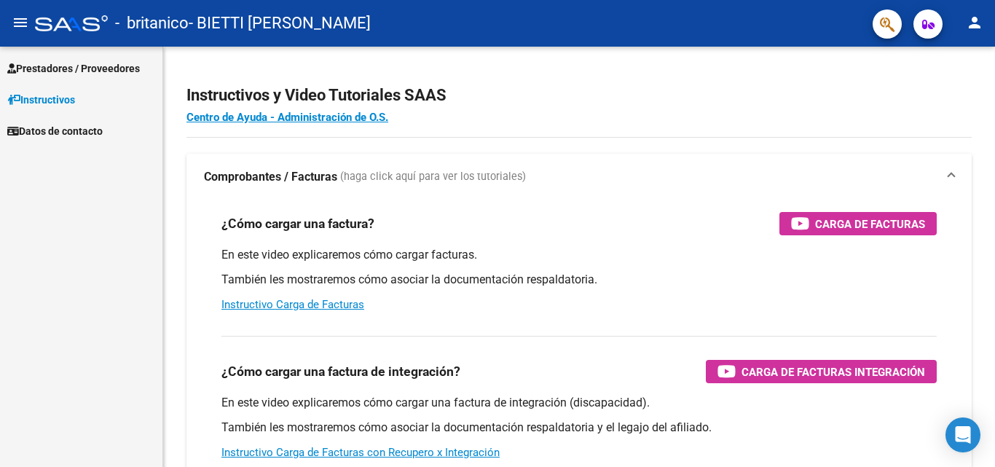
click at [74, 65] on span "Prestadores / Proveedores" at bounding box center [73, 68] width 133 height 16
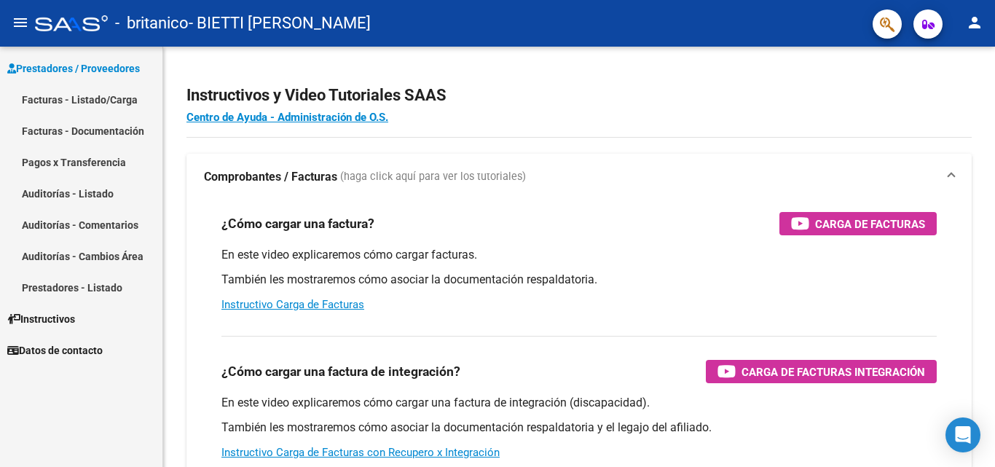
click at [87, 101] on link "Facturas - Listado/Carga" at bounding box center [81, 99] width 163 height 31
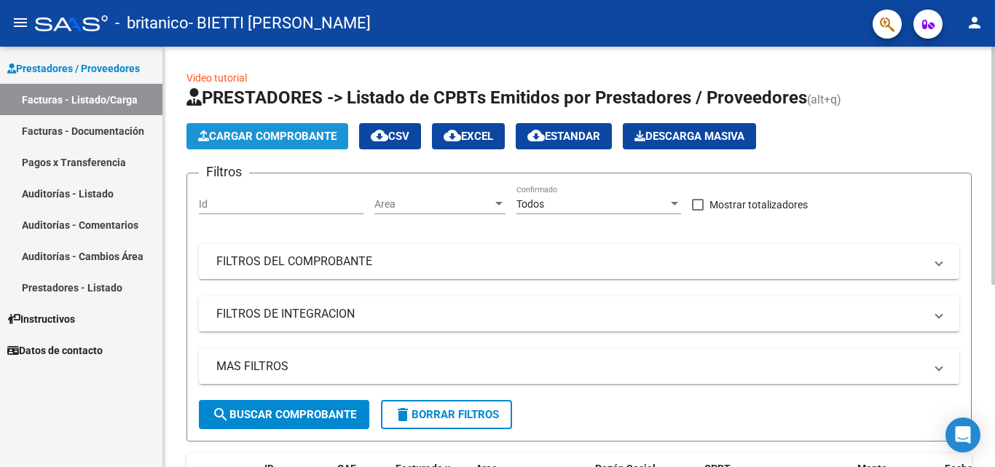
click at [307, 138] on span "Cargar Comprobante" at bounding box center [267, 136] width 138 height 13
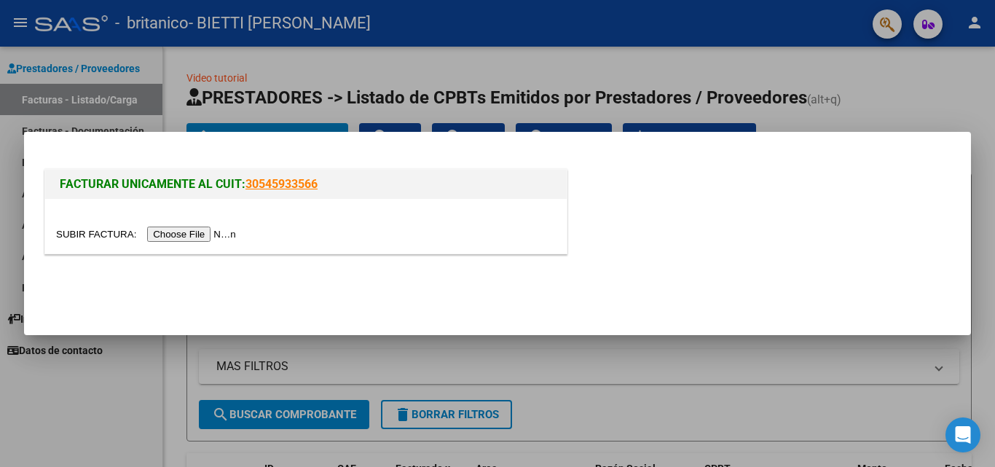
click at [218, 235] on input "file" at bounding box center [148, 234] width 184 height 15
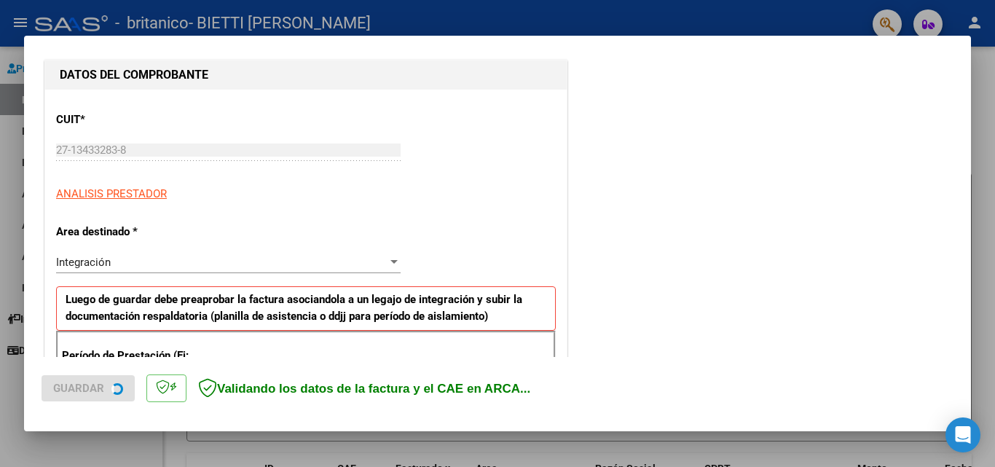
scroll to position [219, 0]
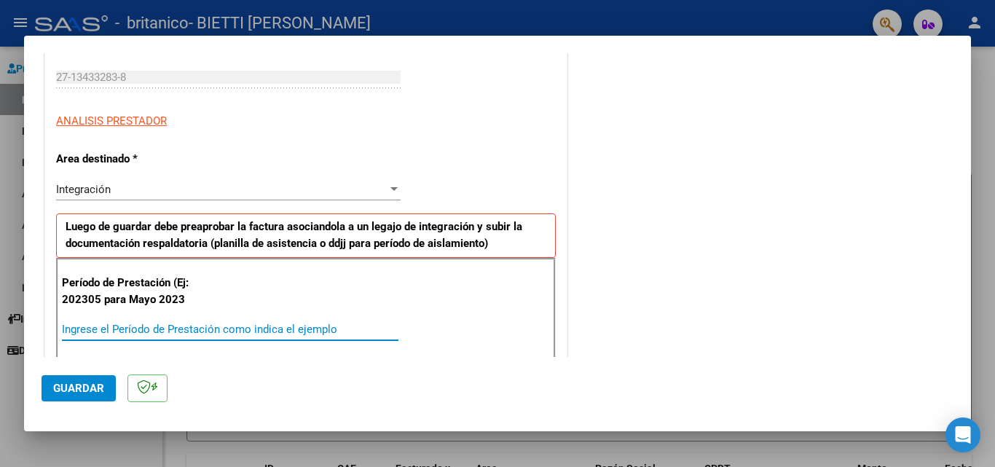
click at [154, 327] on input "Ingrese el Período de Prestación como indica el ejemplo" at bounding box center [230, 329] width 337 height 13
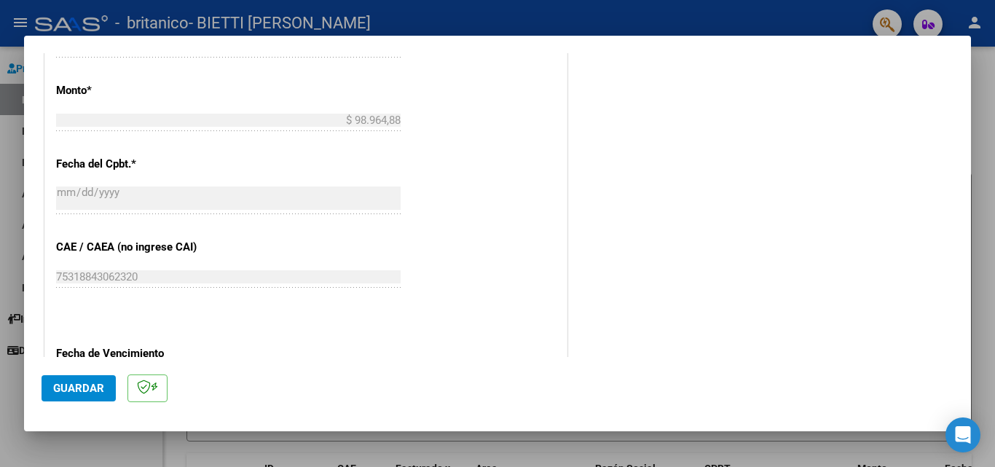
scroll to position [874, 0]
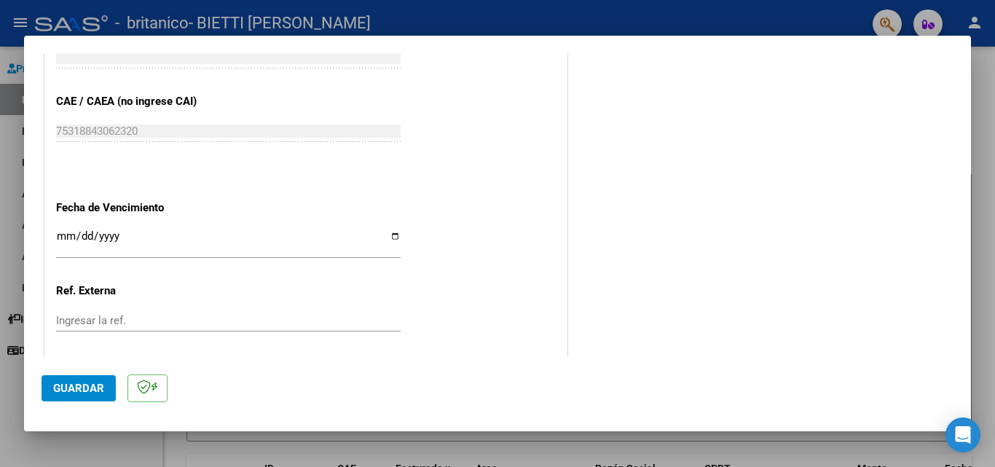
type input "202507"
click at [390, 234] on input "Ingresar la fecha" at bounding box center [228, 241] width 345 height 23
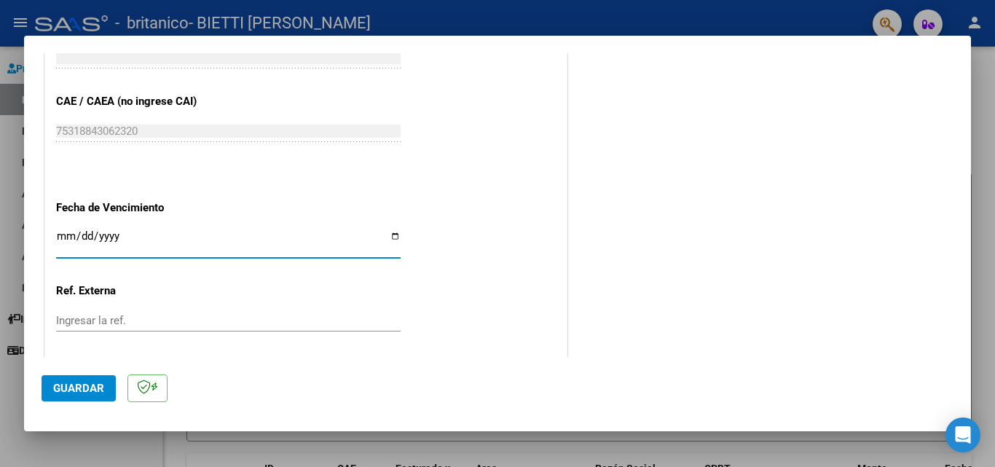
type input "[DATE]"
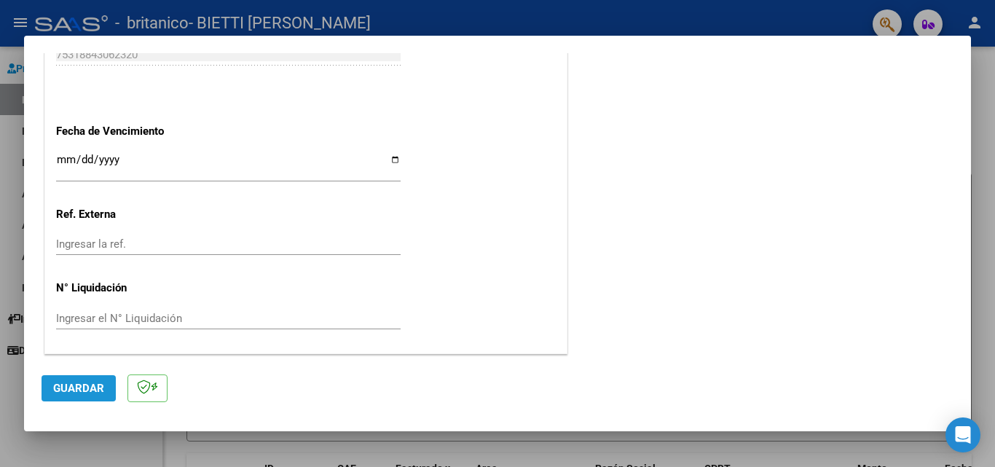
click at [70, 394] on span "Guardar" at bounding box center [78, 388] width 51 height 13
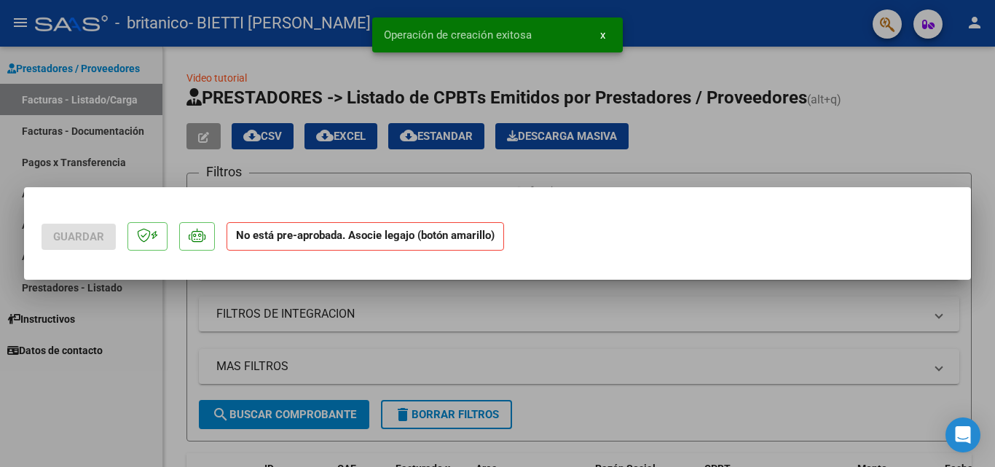
scroll to position [0, 0]
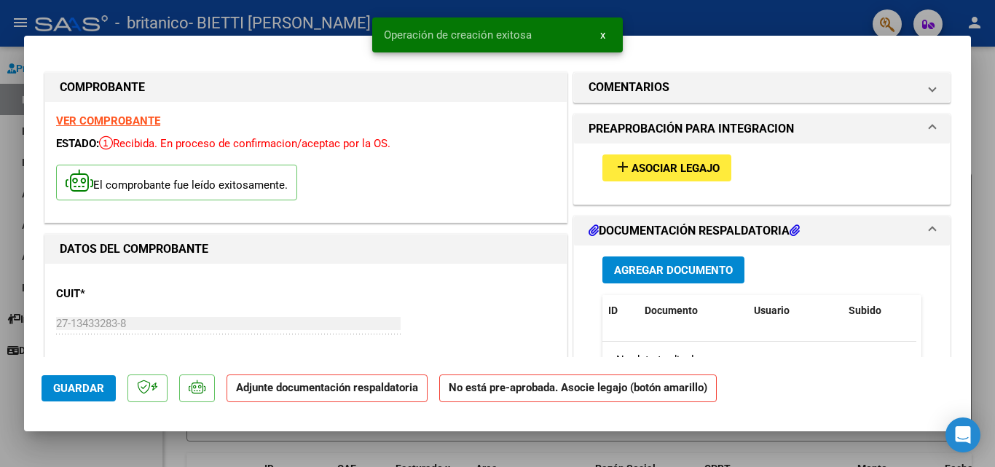
click at [641, 178] on button "add Asociar Legajo" at bounding box center [667, 167] width 129 height 27
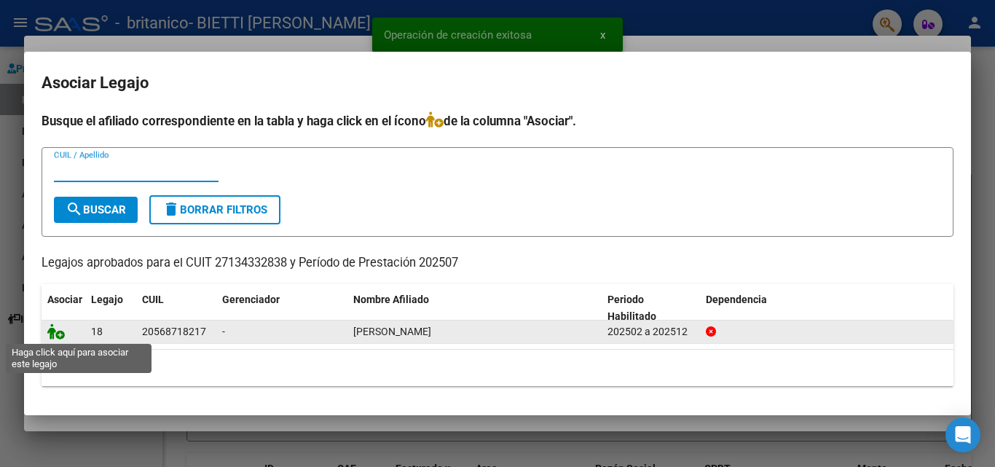
click at [52, 335] on icon at bounding box center [55, 332] width 17 height 16
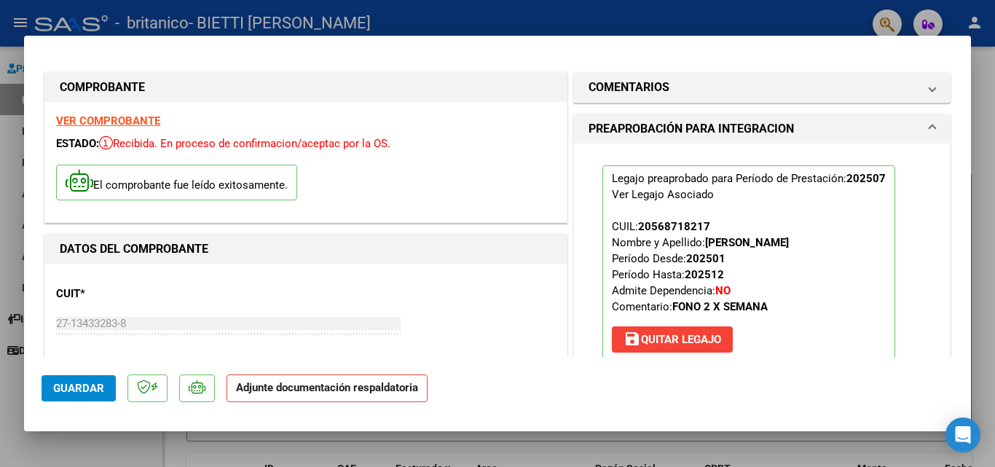
scroll to position [146, 0]
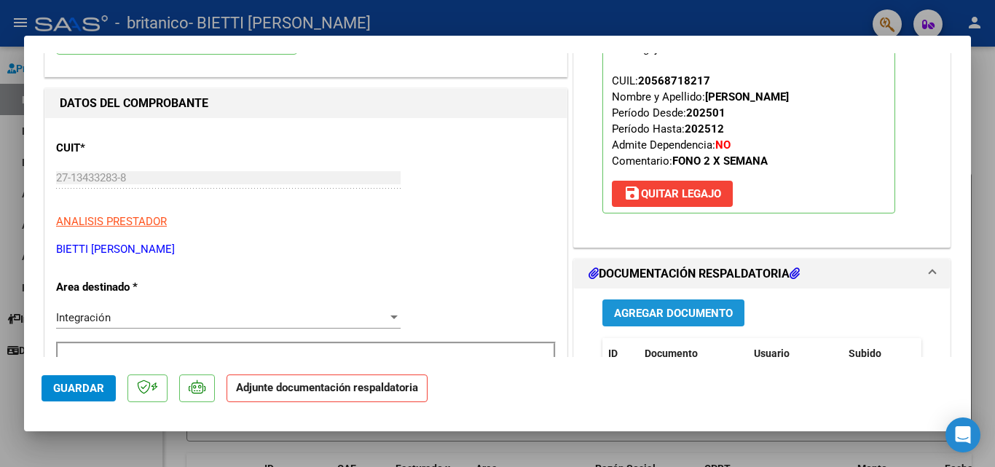
click at [693, 313] on span "Agregar Documento" at bounding box center [673, 313] width 119 height 13
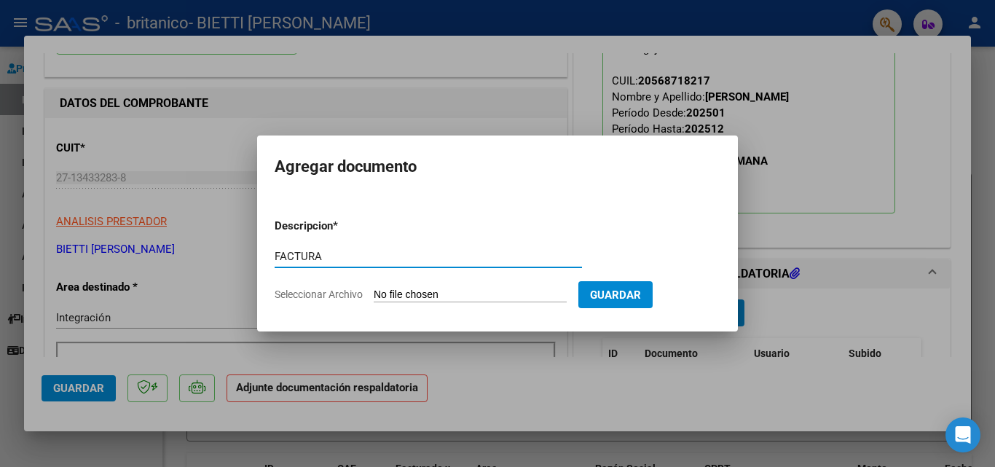
type input "FACTURA"
click at [404, 297] on input "Seleccionar Archivo" at bounding box center [470, 296] width 193 height 14
type input "C:\fakepath\27134332838_001_00003_00002253.pdf"
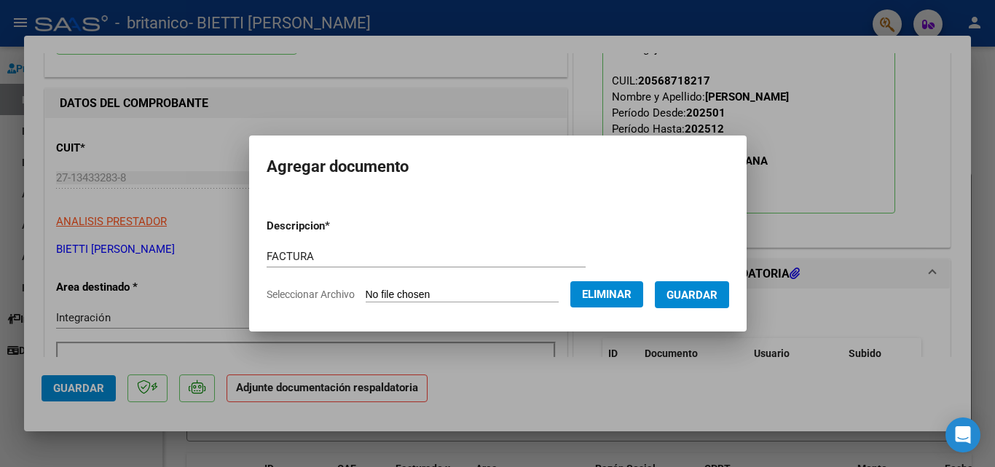
click at [705, 292] on span "Guardar" at bounding box center [692, 295] width 51 height 13
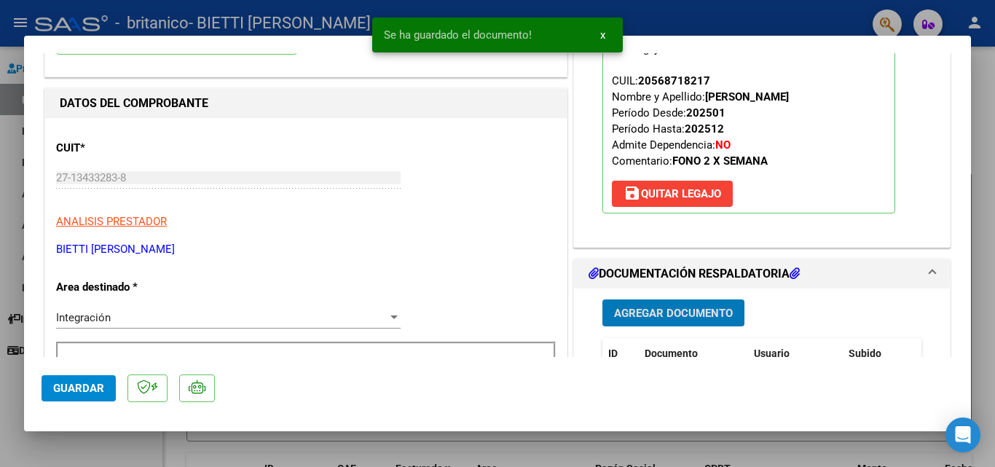
scroll to position [219, 0]
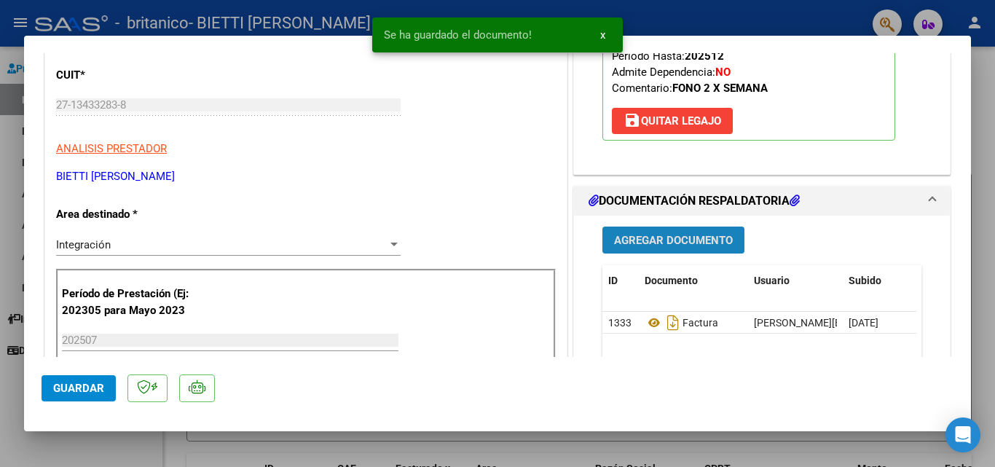
click at [683, 237] on span "Agregar Documento" at bounding box center [673, 240] width 119 height 13
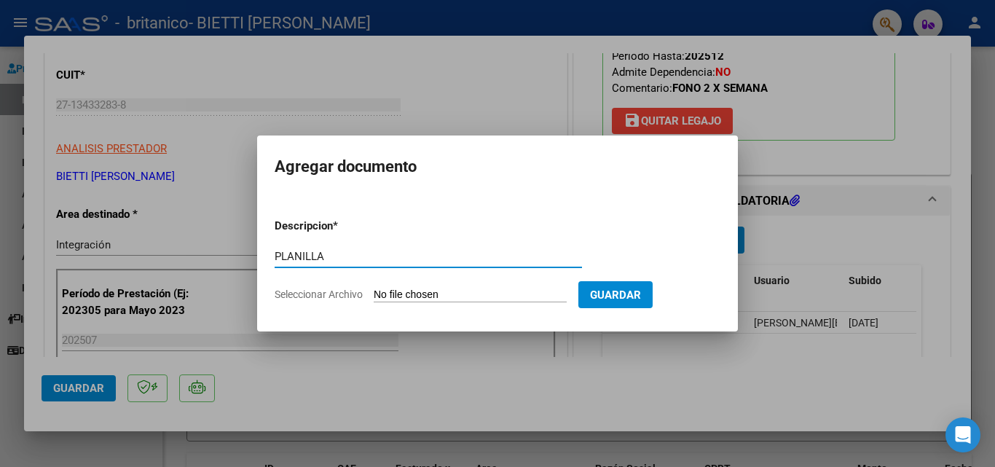
type input "PLANILLA"
click at [402, 295] on input "Seleccionar Archivo" at bounding box center [470, 296] width 193 height 14
type input "C:\fakepath\[PERSON_NAME] .pdf"
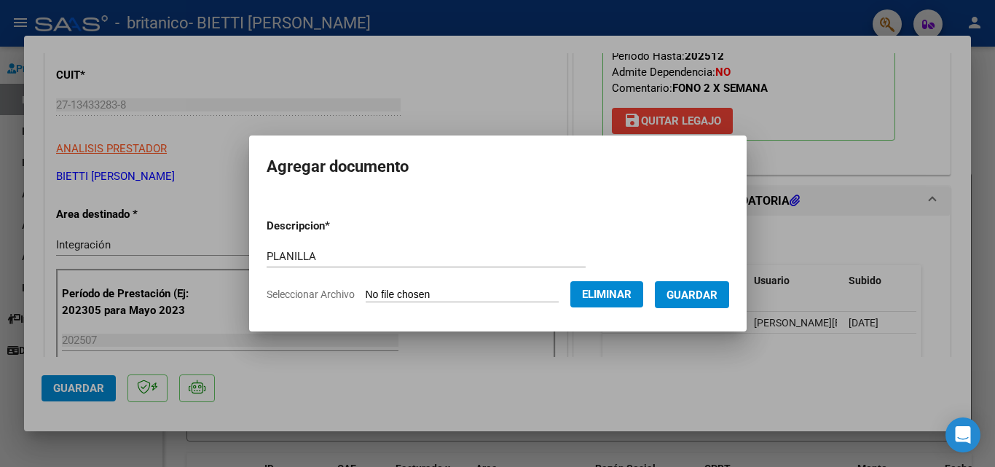
click at [717, 299] on span "Guardar" at bounding box center [692, 295] width 51 height 13
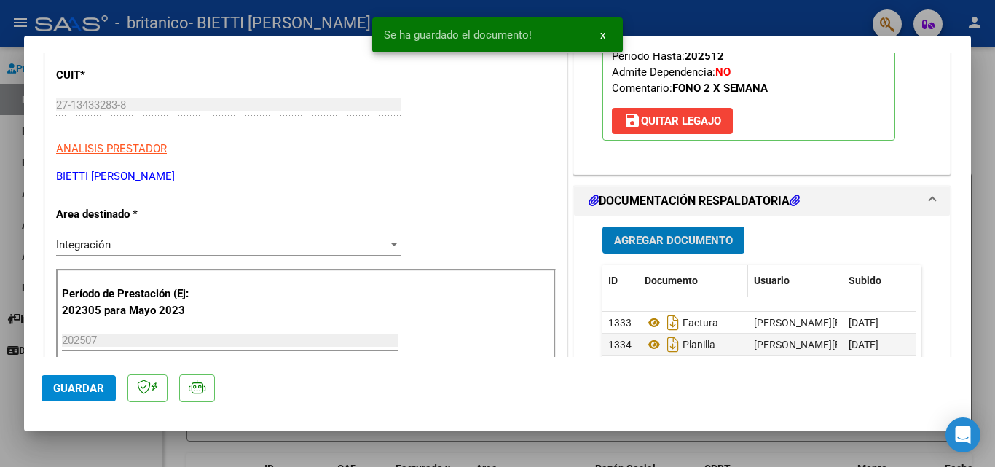
scroll to position [364, 0]
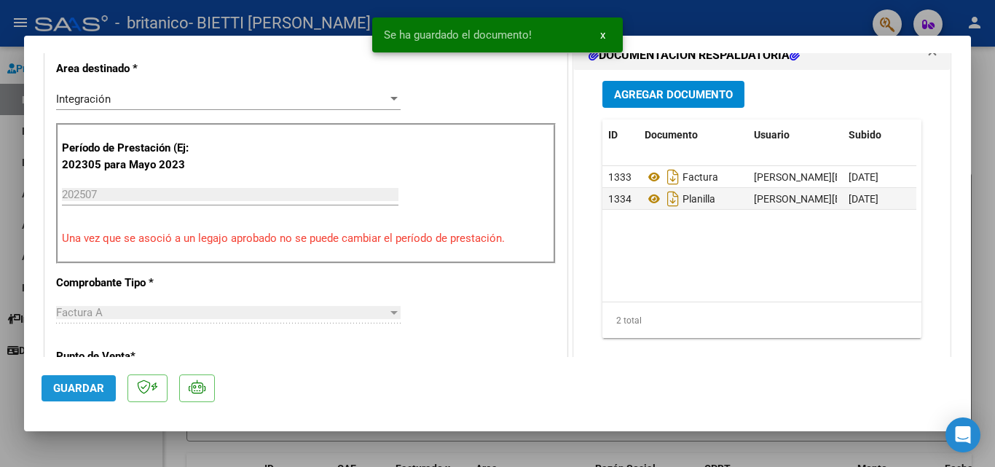
click at [79, 394] on span "Guardar" at bounding box center [78, 388] width 51 height 13
click at [17, 227] on div at bounding box center [497, 233] width 995 height 467
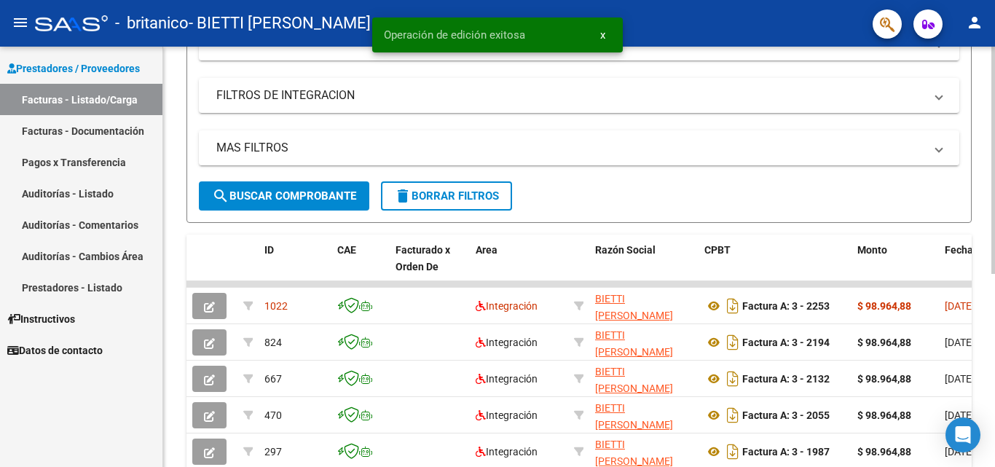
scroll to position [291, 0]
